Goal: Task Accomplishment & Management: Manage account settings

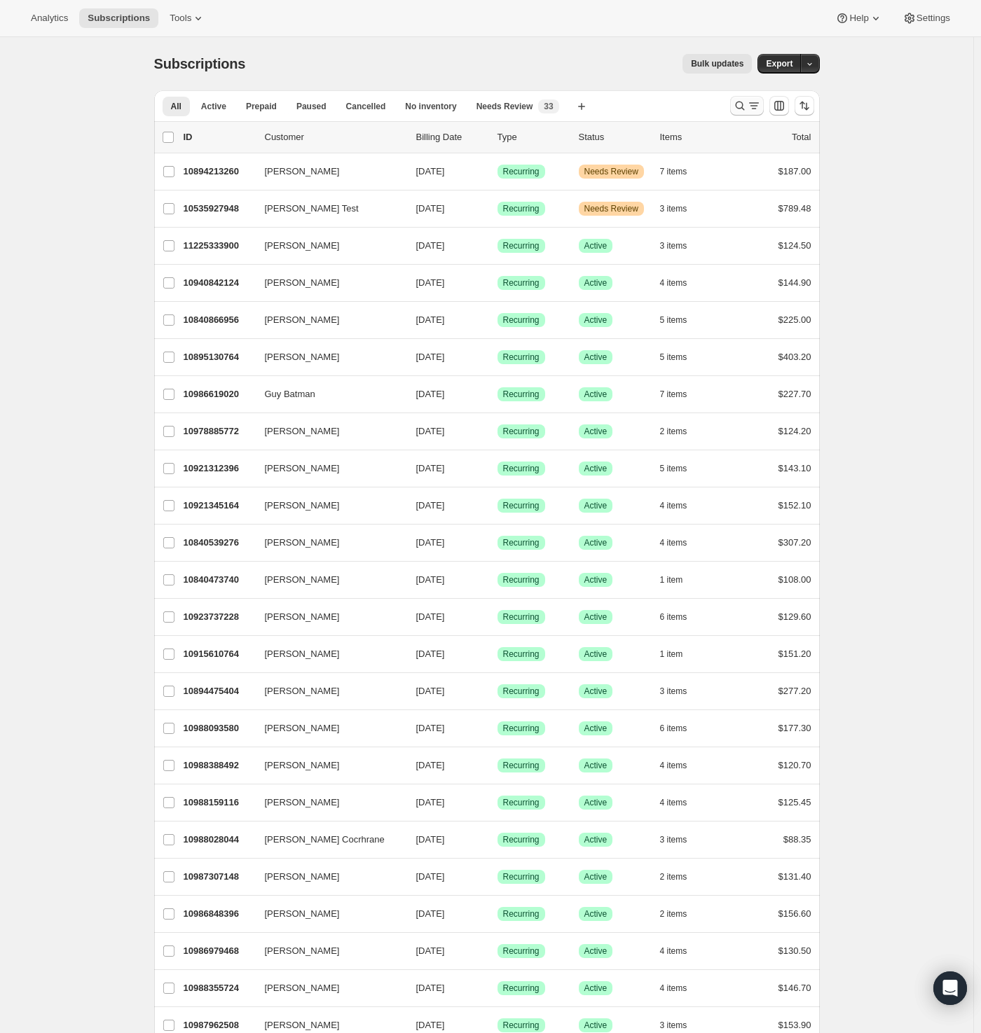
click at [737, 106] on icon "Search and filter results" at bounding box center [740, 106] width 14 height 14
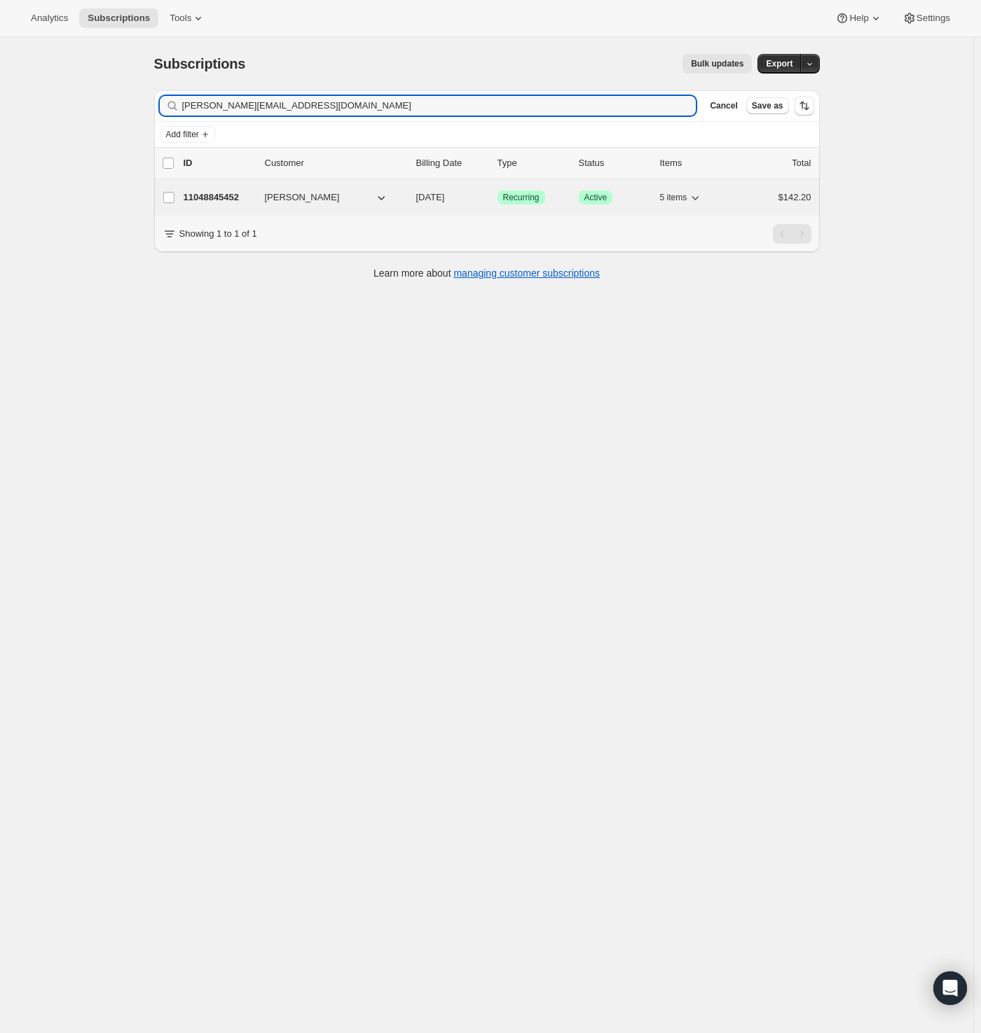
type input "christine.toner@me.com"
click at [228, 198] on p "11048845452" at bounding box center [219, 198] width 70 height 14
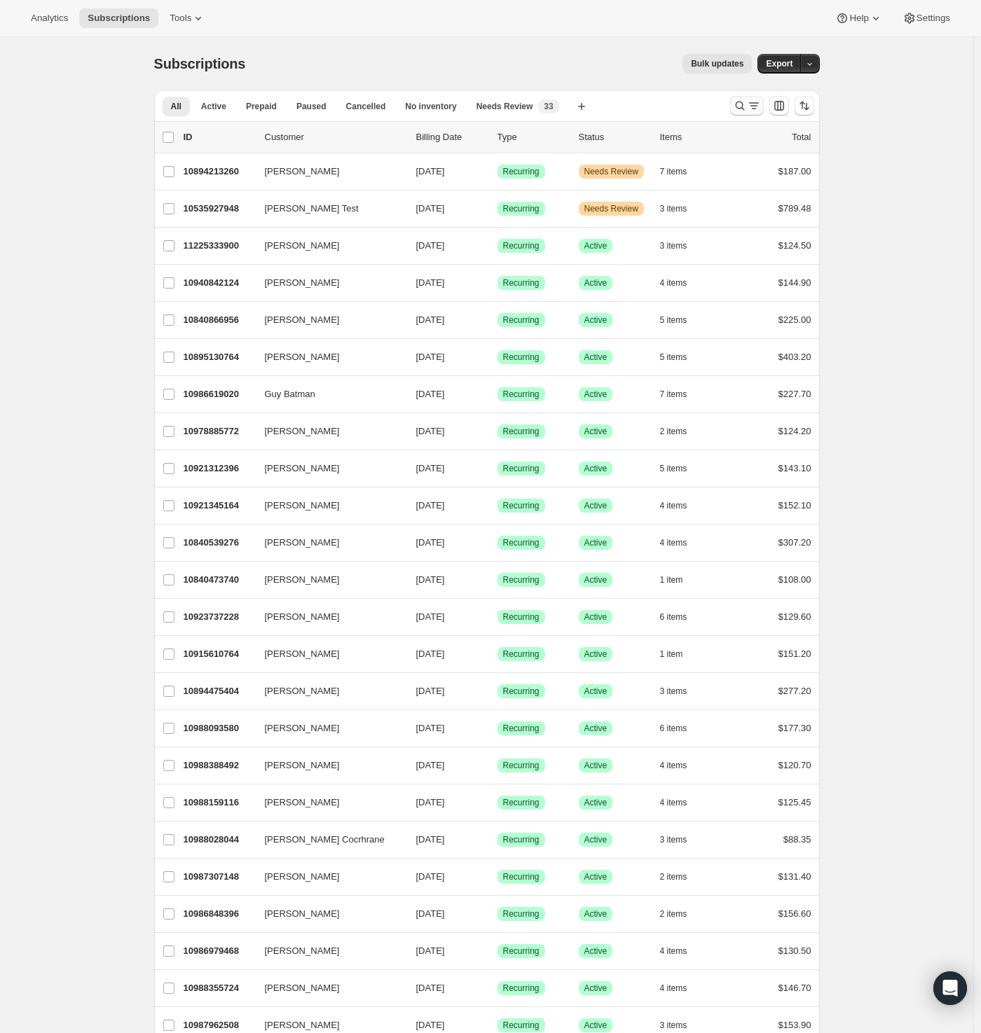
click at [744, 104] on icon "Search and filter results" at bounding box center [739, 106] width 9 height 9
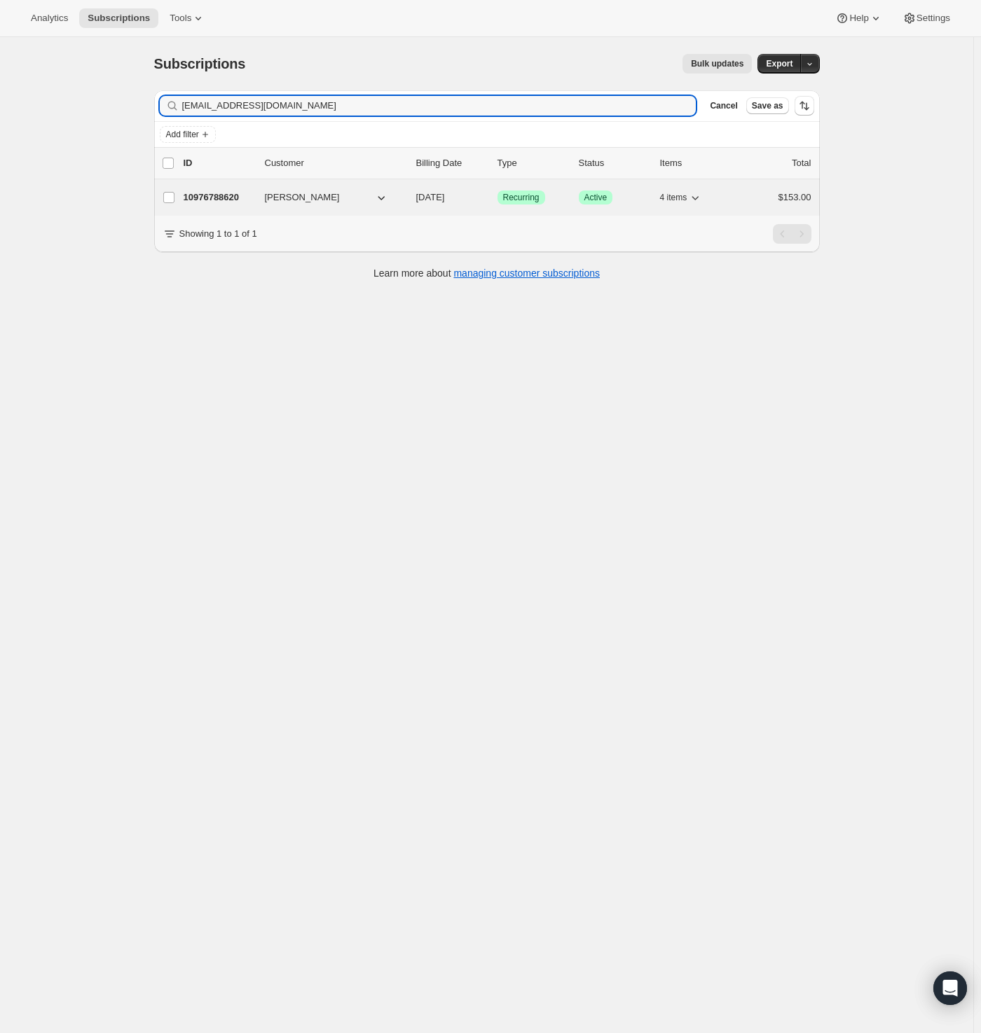
type input "[EMAIL_ADDRESS][DOMAIN_NAME]"
click at [210, 191] on p "10976788620" at bounding box center [219, 198] width 70 height 14
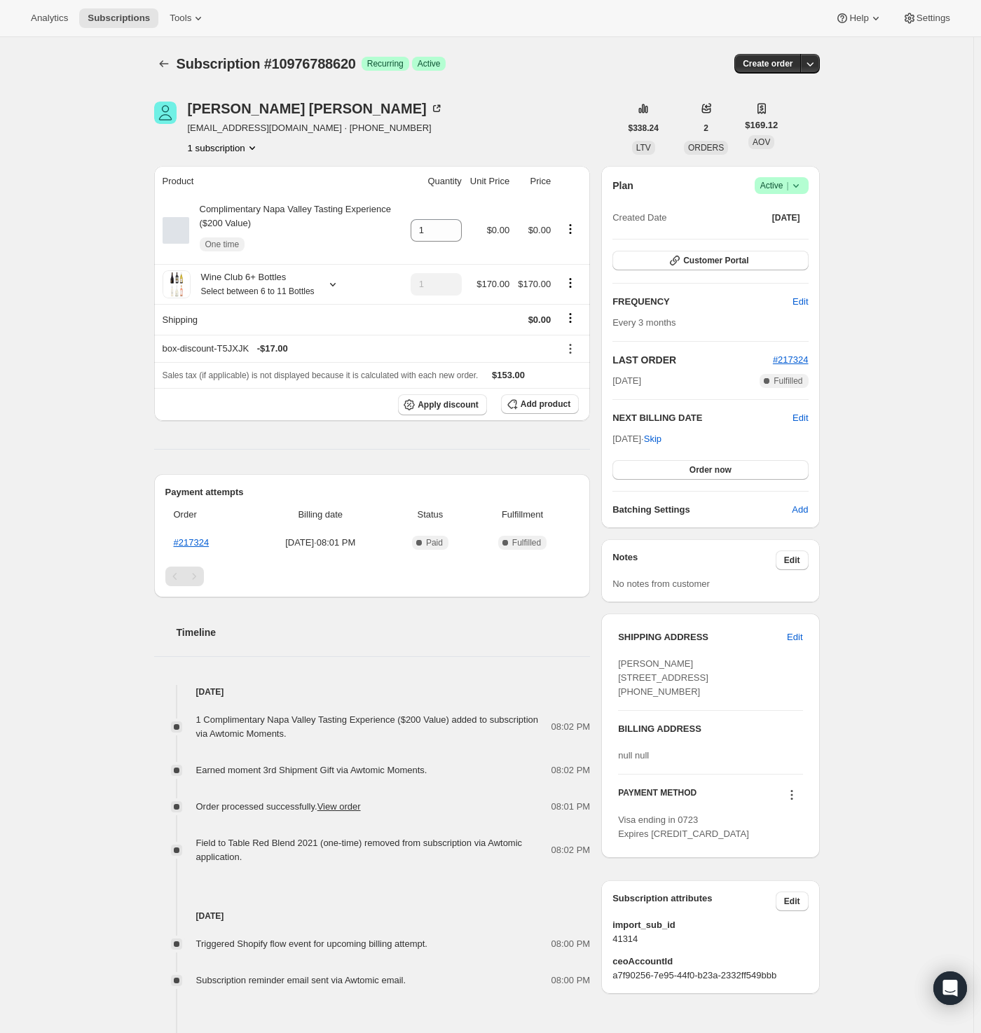
click at [799, 184] on icon at bounding box center [796, 186] width 14 height 14
click at [777, 212] on span "Pause subscription" at bounding box center [778, 212] width 77 height 11
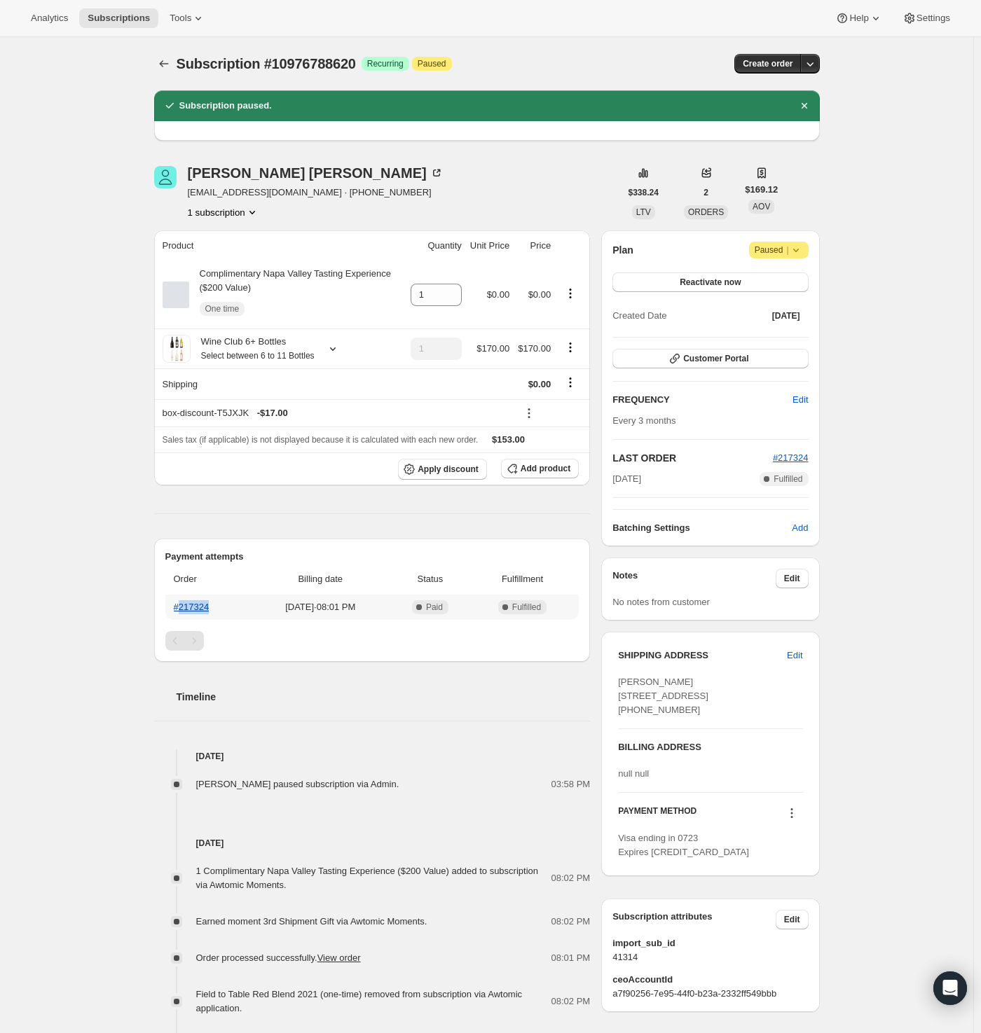
drag, startPoint x: 202, startPoint y: 623, endPoint x: 183, endPoint y: 621, distance: 19.7
click at [183, 620] on th "#217324" at bounding box center [207, 607] width 85 height 25
copy link "217324"
click at [799, 247] on icon at bounding box center [796, 250] width 14 height 14
click at [853, 231] on div "Subscription #10976788620. This page is ready Subscription #10976788620 Success…" at bounding box center [486, 731] width 973 height 1389
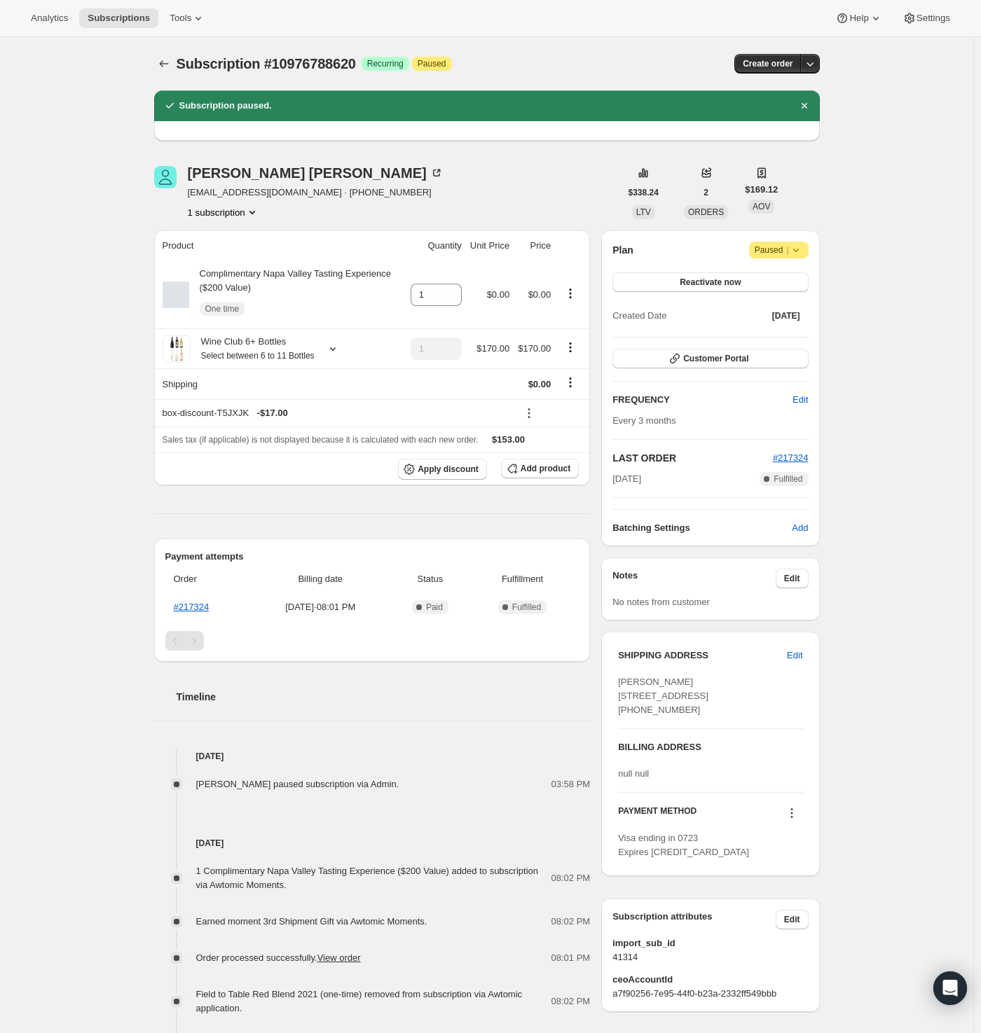
click at [771, 248] on span "Paused |" at bounding box center [779, 250] width 48 height 14
click at [850, 226] on div "Subscription #10976788620. This page is ready Subscription #10976788620 Success…" at bounding box center [486, 731] width 973 height 1389
click at [810, 111] on icon "Dismiss notification" at bounding box center [804, 106] width 14 height 14
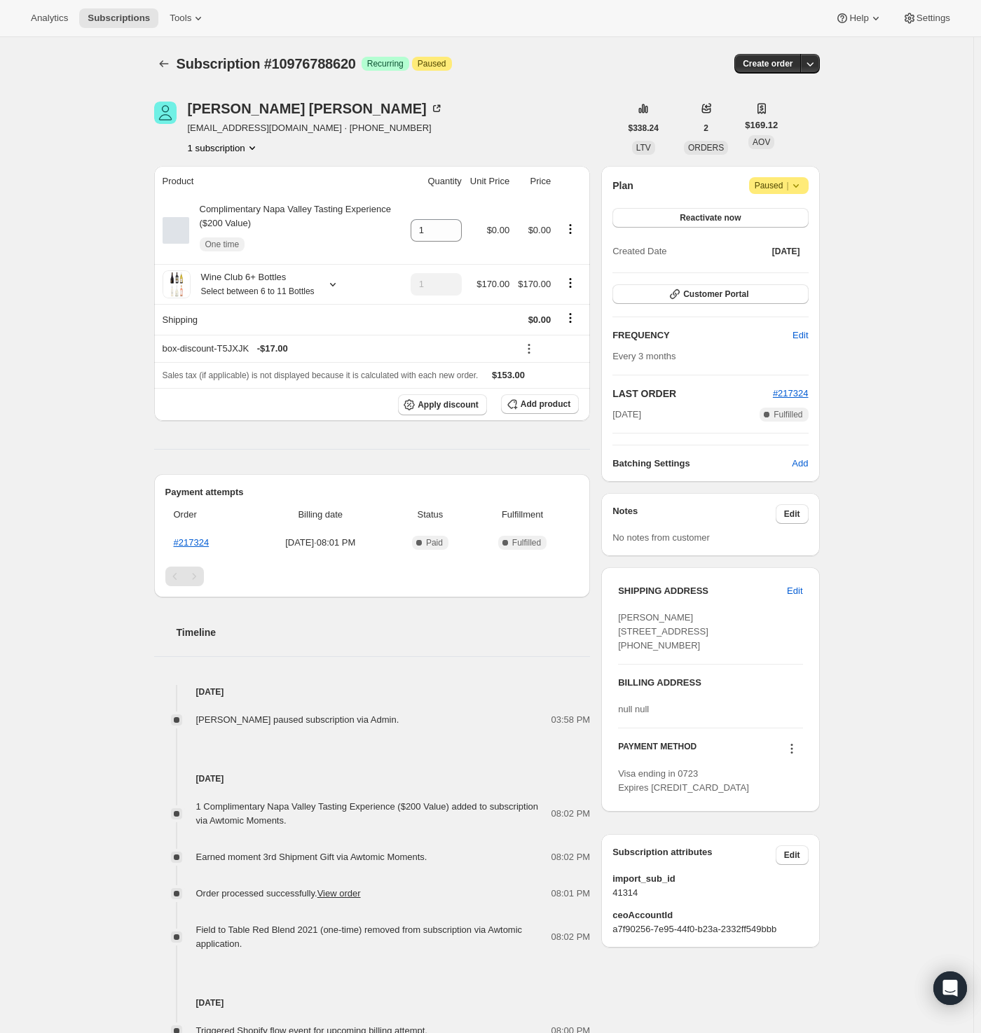
drag, startPoint x: 56, startPoint y: 488, endPoint x: 0, endPoint y: 373, distance: 127.2
click at [56, 487] on div "Subscription #10976788620. This page is ready Subscription #10976788620 Success…" at bounding box center [486, 699] width 973 height 1325
